Goal: Information Seeking & Learning: Learn about a topic

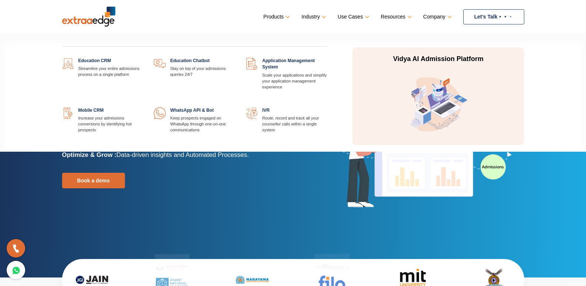
click at [287, 16] on link "Products" at bounding box center [275, 16] width 25 height 11
click at [278, 14] on link "Products" at bounding box center [275, 16] width 25 height 11
click at [143, 58] on link at bounding box center [143, 58] width 0 height 0
